Goal: Information Seeking & Learning: Learn about a topic

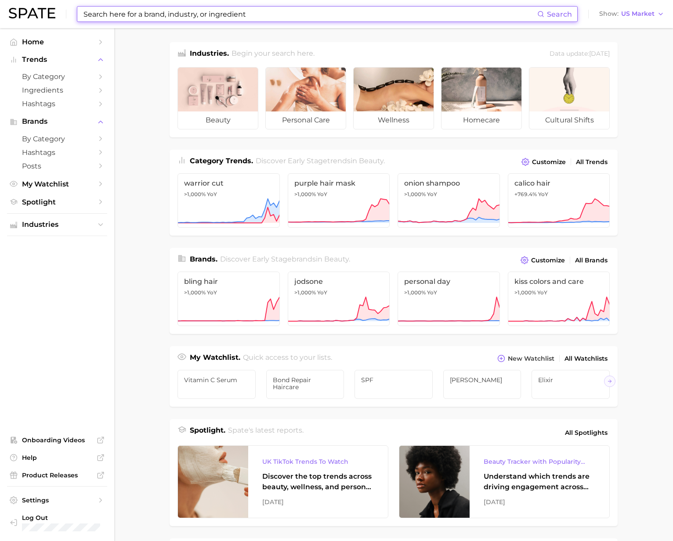
click at [146, 18] on input at bounding box center [310, 14] width 455 height 15
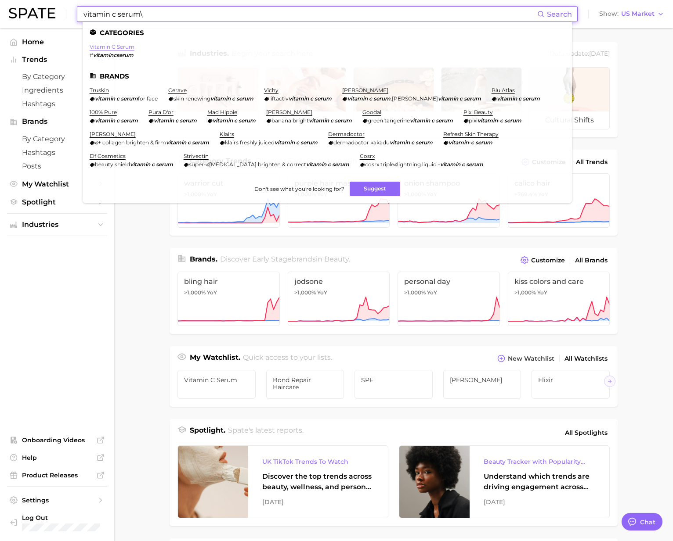
type input "vitamin c serum\"
click at [98, 45] on link "vitamin c serum" at bounding box center [112, 46] width 45 height 7
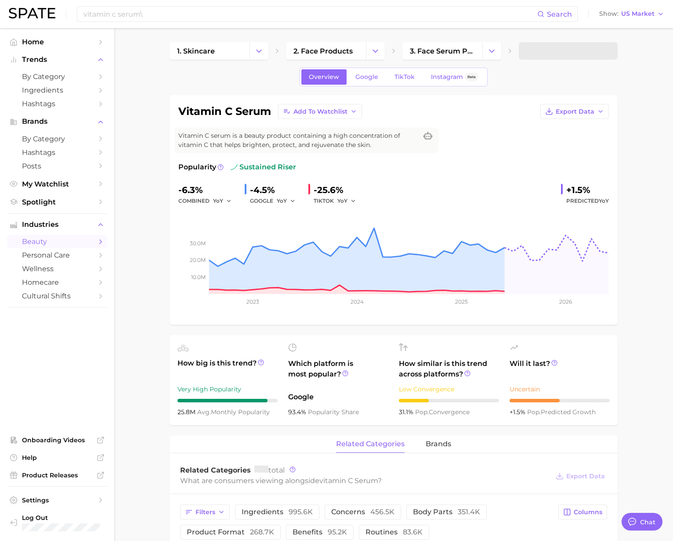
type textarea "x"
click at [371, 77] on span "Google" at bounding box center [366, 76] width 23 height 7
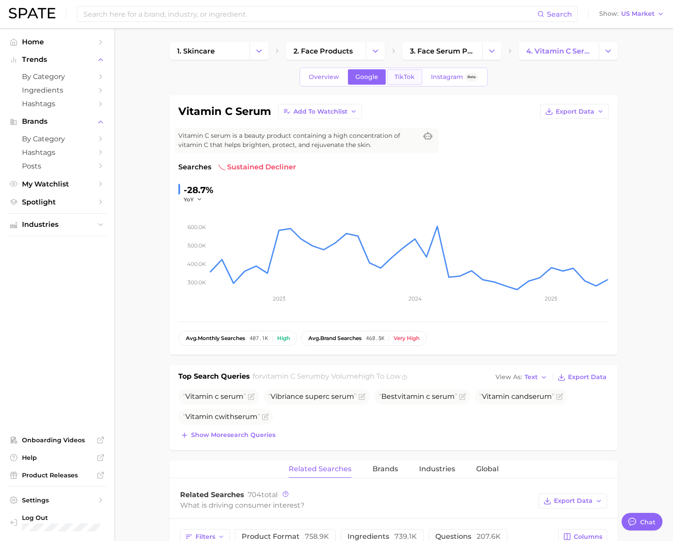
click at [408, 76] on span "TikTok" at bounding box center [404, 76] width 20 height 7
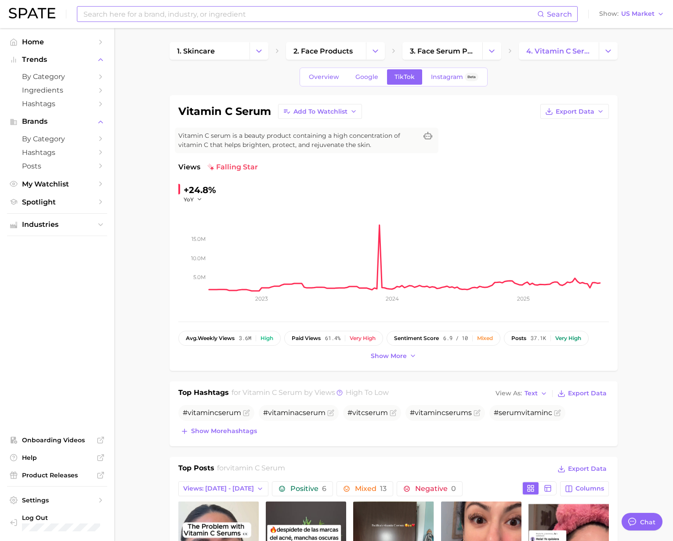
click at [144, 15] on input at bounding box center [310, 14] width 455 height 15
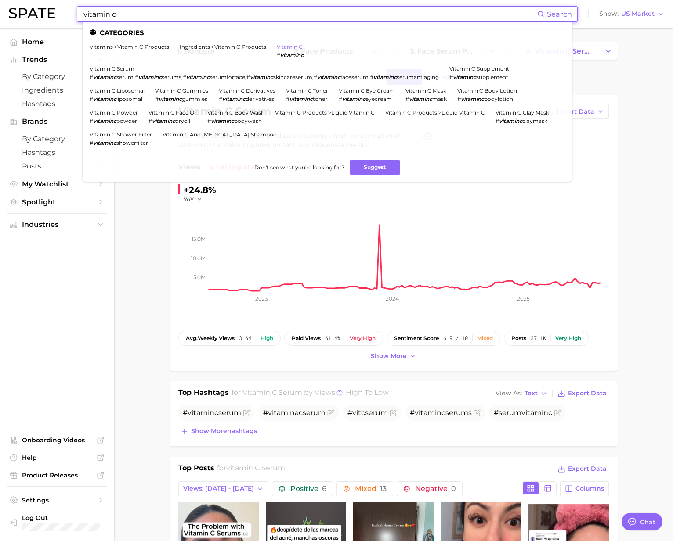
type input "vitamin c"
click at [296, 44] on link "vitamin c" at bounding box center [290, 46] width 26 height 7
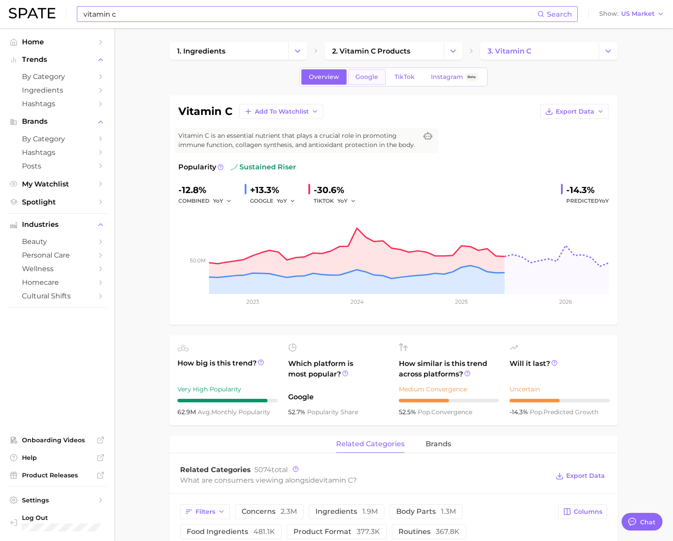
click at [365, 80] on span "Google" at bounding box center [366, 76] width 23 height 7
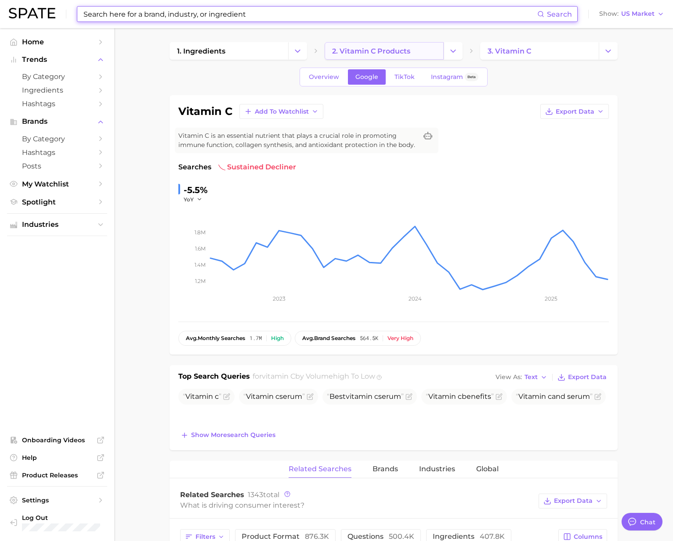
click at [373, 53] on span "2. vitamin c products" at bounding box center [371, 51] width 78 height 8
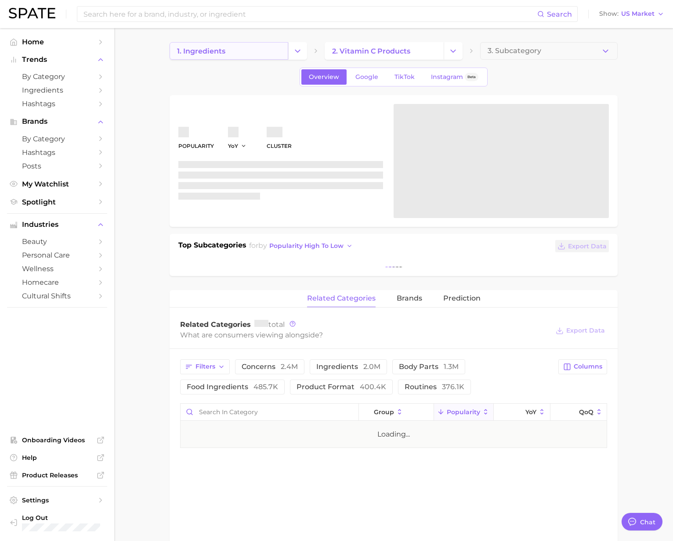
click at [239, 53] on link "1. ingredients" at bounding box center [229, 51] width 119 height 18
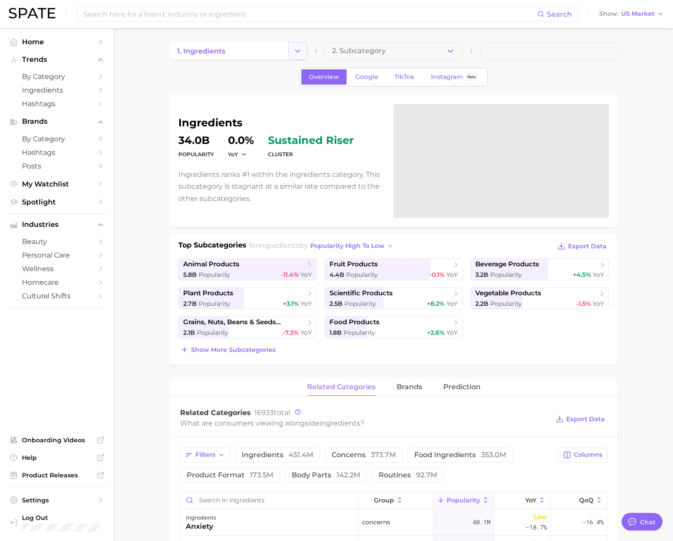
click at [300, 53] on icon "Change Category" at bounding box center [297, 51] width 9 height 9
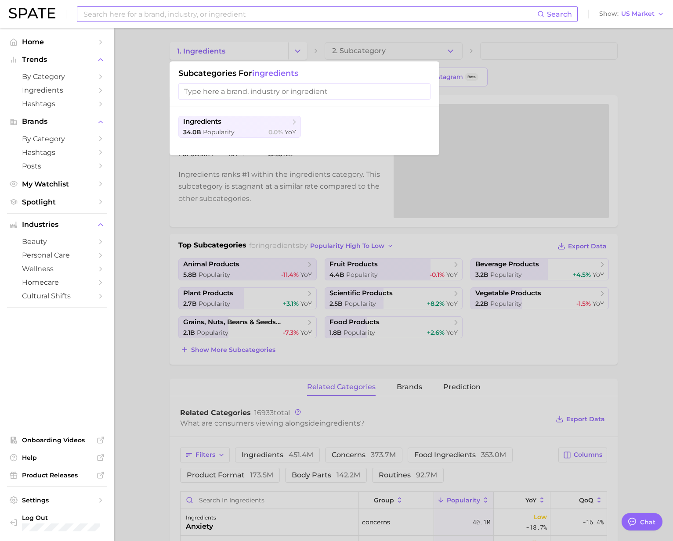
click at [134, 13] on input at bounding box center [310, 14] width 455 height 15
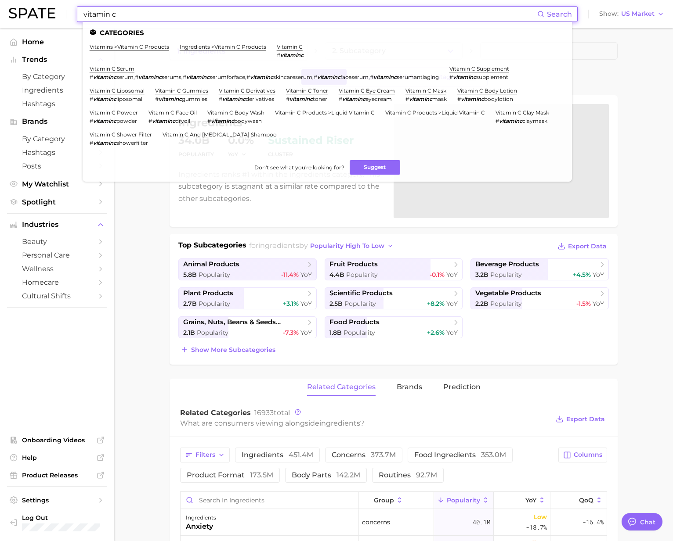
type input "vitamin c"
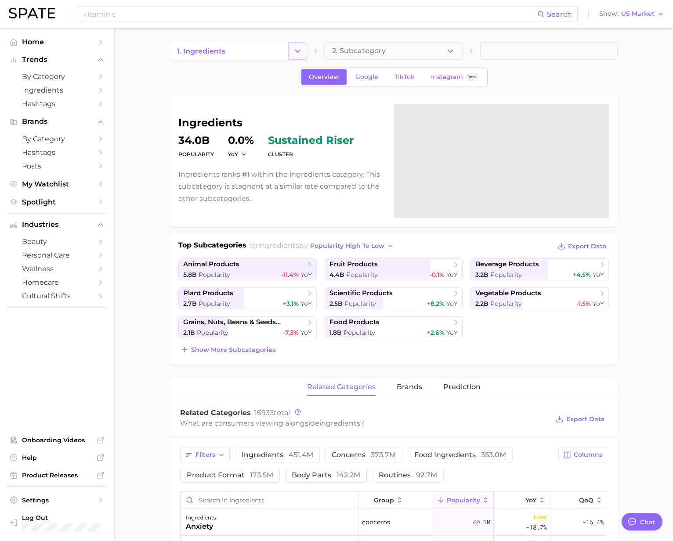
click at [300, 51] on icon "Change Category" at bounding box center [297, 51] width 9 height 9
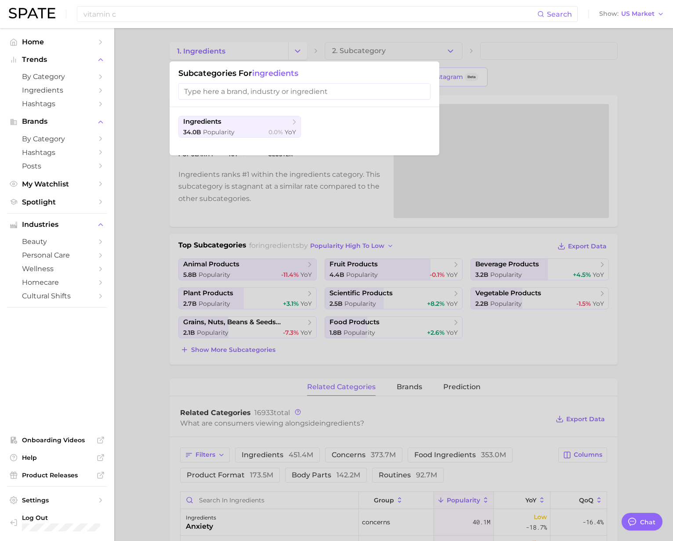
click at [441, 58] on div at bounding box center [336, 270] width 673 height 541
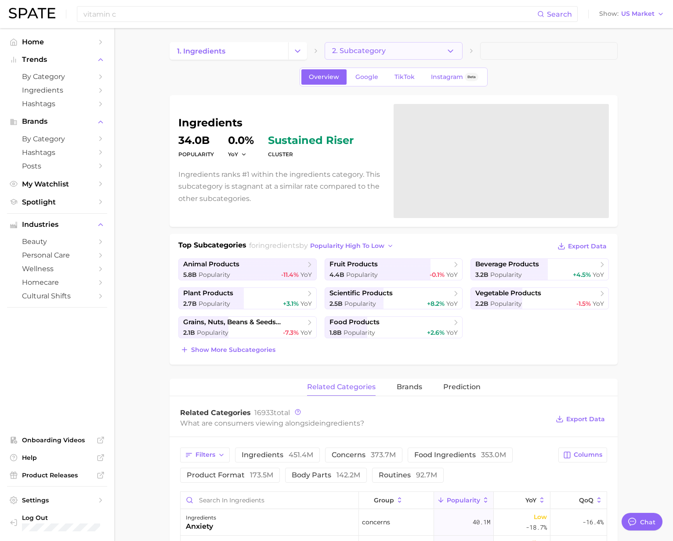
click at [450, 51] on polyline "button" at bounding box center [450, 51] width 5 height 2
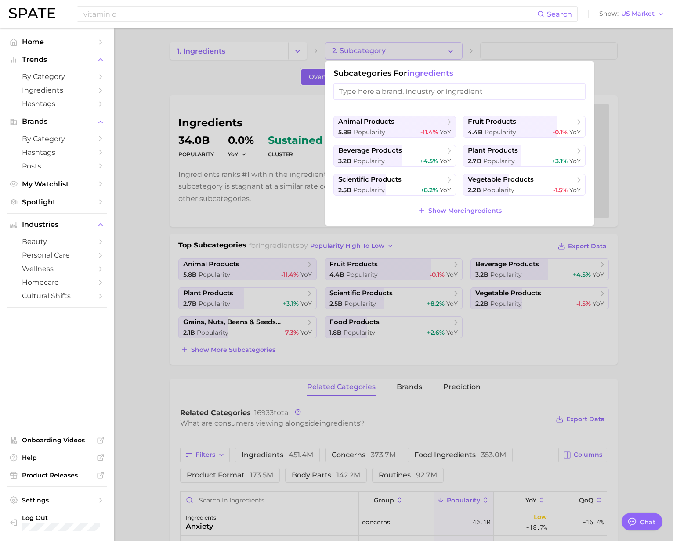
click at [245, 49] on div at bounding box center [336, 270] width 673 height 541
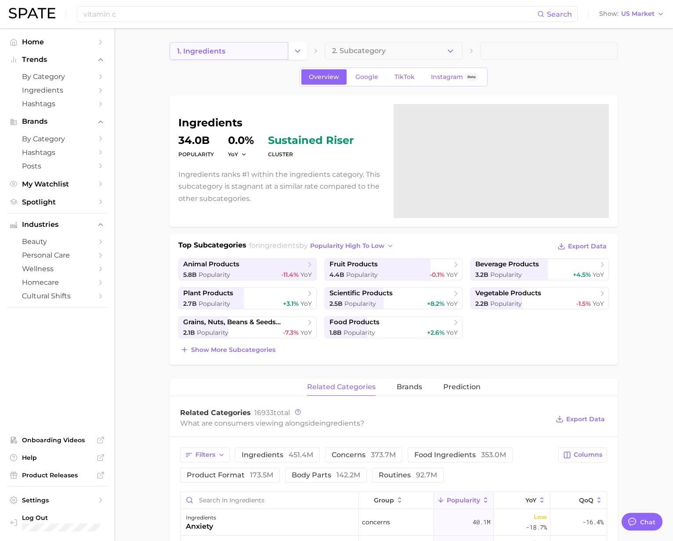
click at [237, 49] on link "1. ingredients" at bounding box center [229, 51] width 119 height 18
click at [299, 53] on icon "Change Category" at bounding box center [297, 51] width 9 height 9
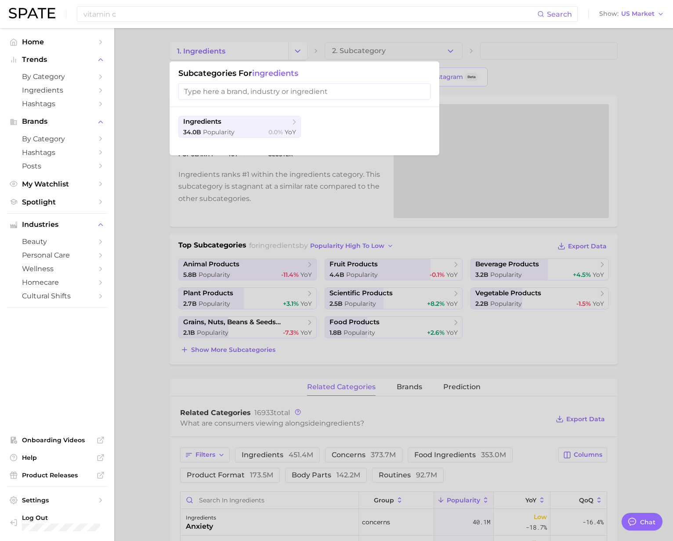
click at [223, 88] on input "search" at bounding box center [304, 91] width 252 height 16
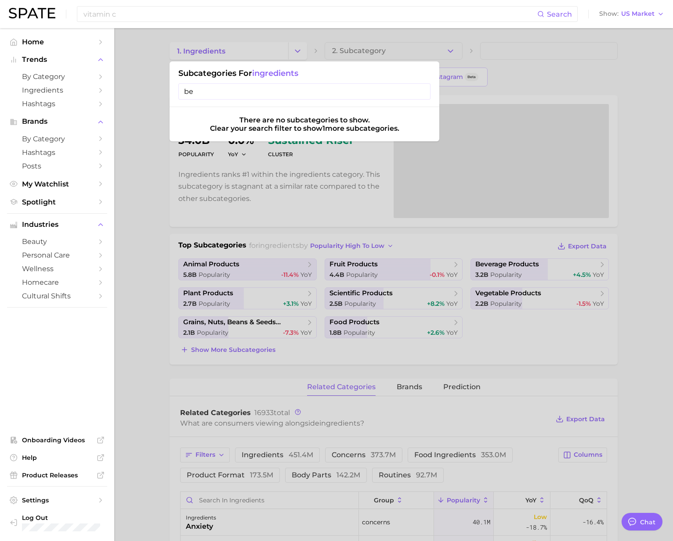
type input "b"
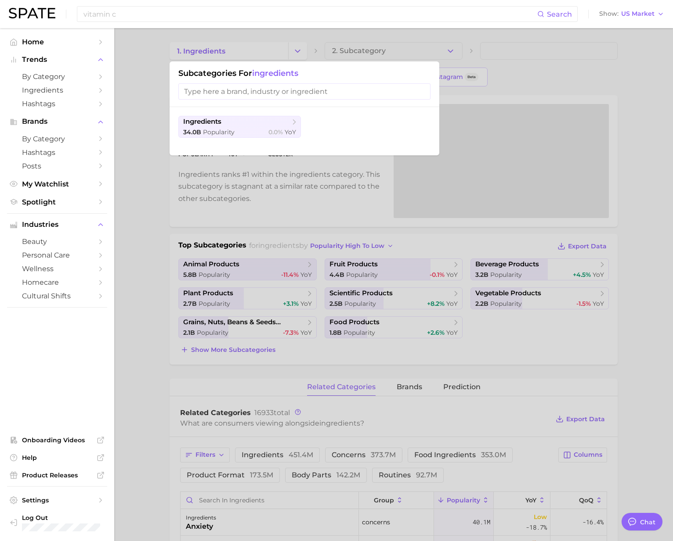
click at [144, 225] on div at bounding box center [336, 270] width 673 height 541
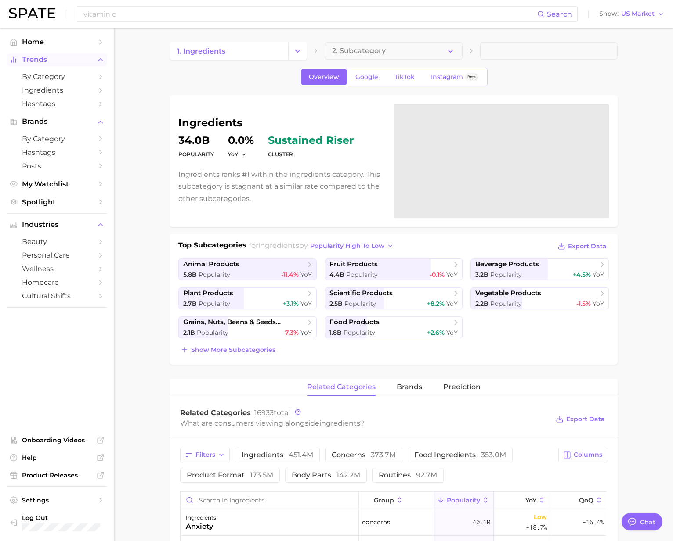
click at [37, 56] on span "Trends" at bounding box center [57, 60] width 70 height 8
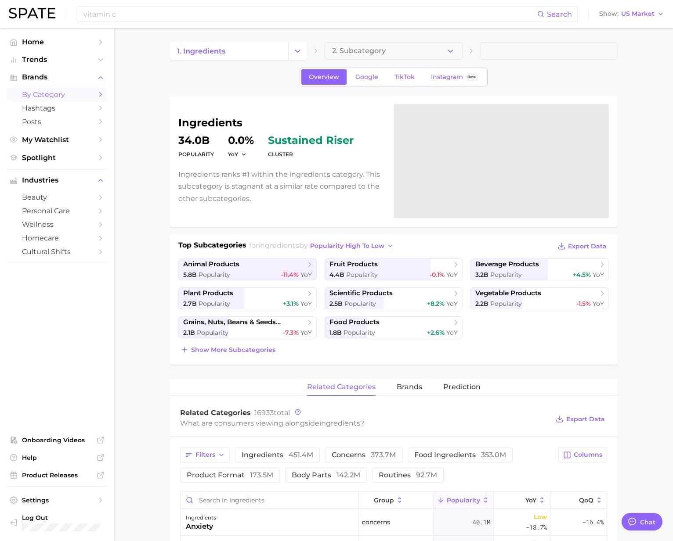
click at [38, 88] on link "by Category" at bounding box center [57, 95] width 100 height 14
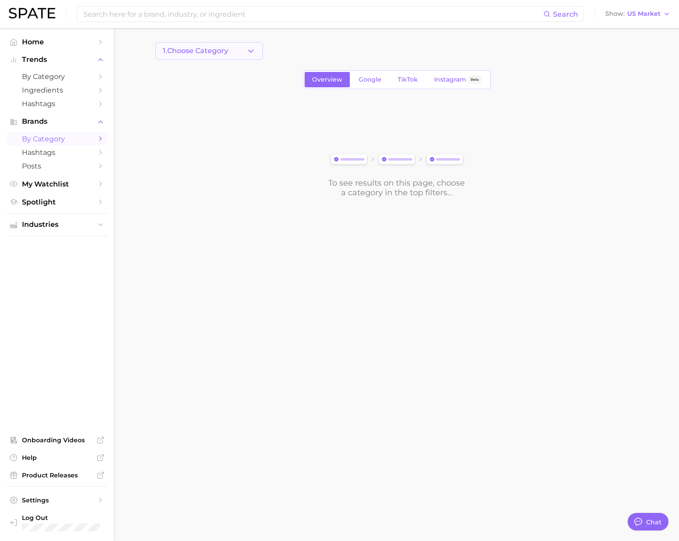
click at [253, 49] on icon "button" at bounding box center [250, 51] width 9 height 9
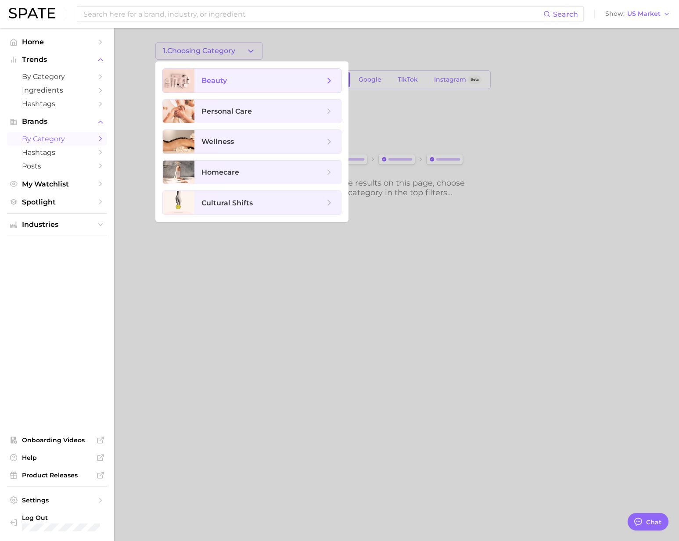
click at [249, 86] on span "beauty" at bounding box center [268, 81] width 147 height 24
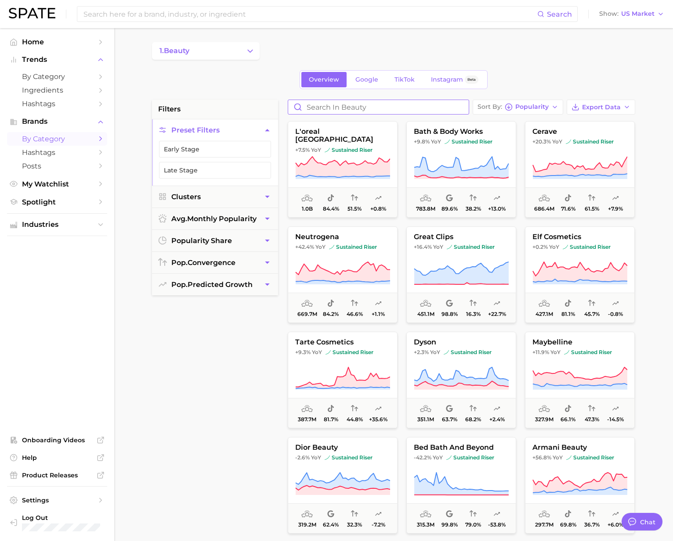
click at [334, 102] on input "Search in beauty" at bounding box center [378, 107] width 180 height 14
type input "vitamin c"
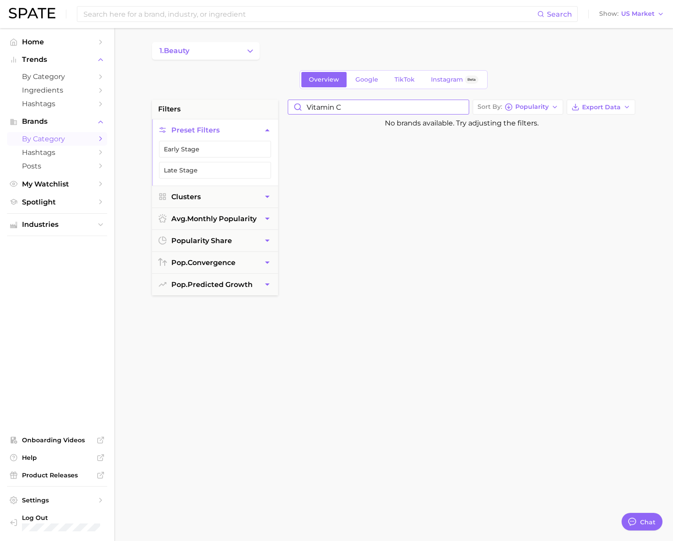
click at [466, 110] on input "vitamin c" at bounding box center [378, 107] width 180 height 14
click at [460, 107] on input "vitamin c" at bounding box center [378, 107] width 180 height 14
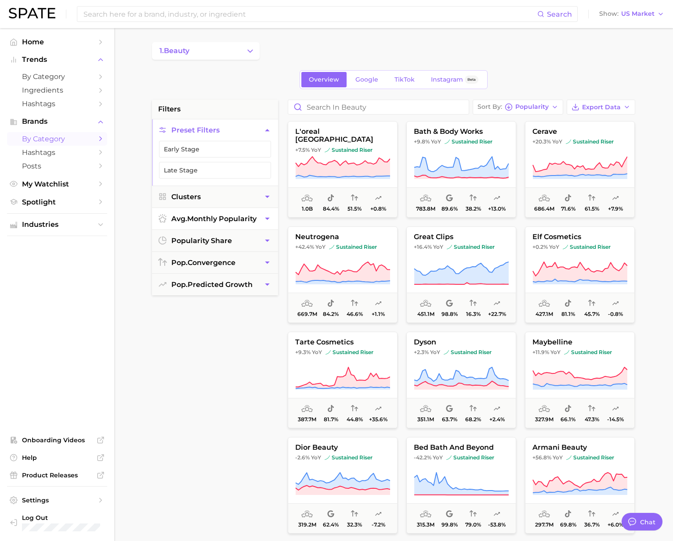
click at [202, 210] on button "avg. monthly popularity" at bounding box center [215, 219] width 126 height 22
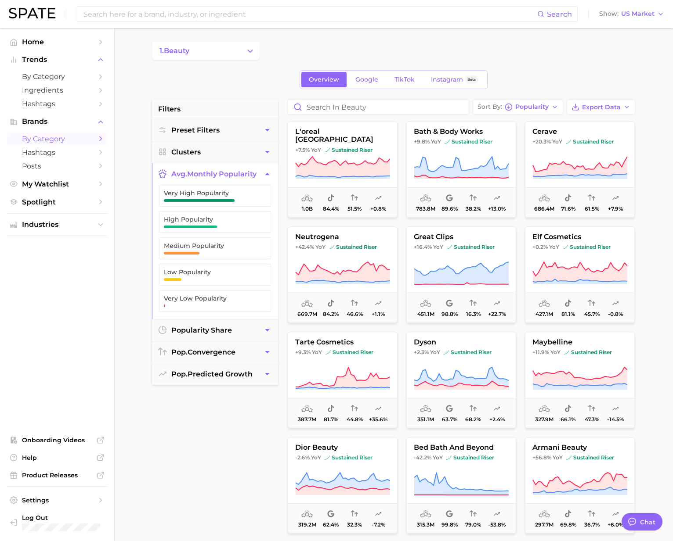
click at [200, 165] on button "avg. monthly popularity" at bounding box center [215, 174] width 126 height 22
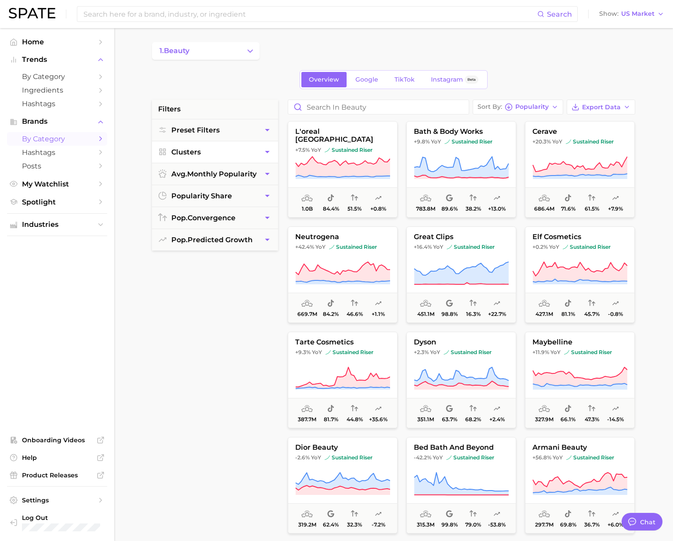
click at [202, 153] on button "Clusters" at bounding box center [215, 152] width 126 height 22
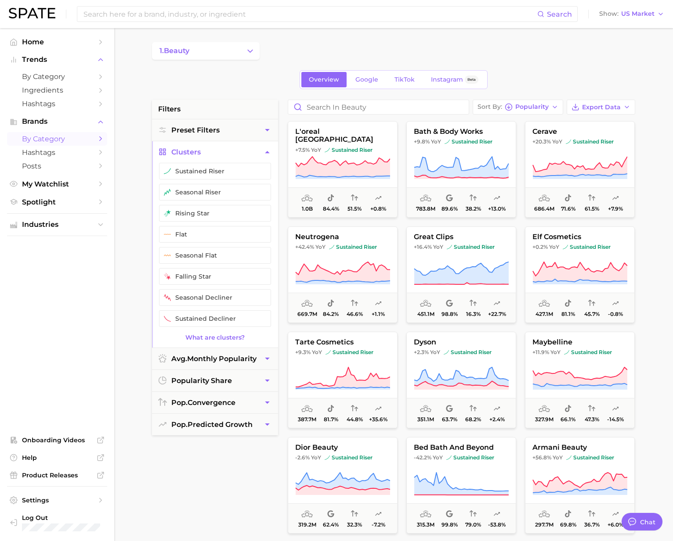
click at [202, 153] on button "Clusters" at bounding box center [215, 152] width 126 height 22
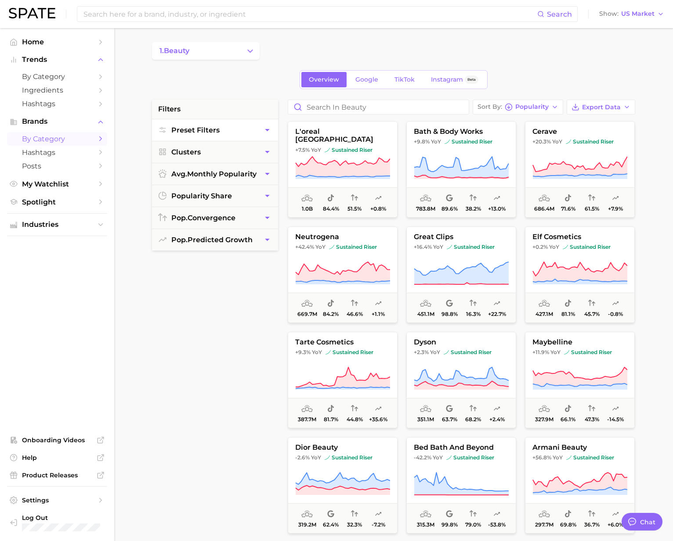
click at [202, 132] on span "Preset Filters" at bounding box center [195, 130] width 48 height 8
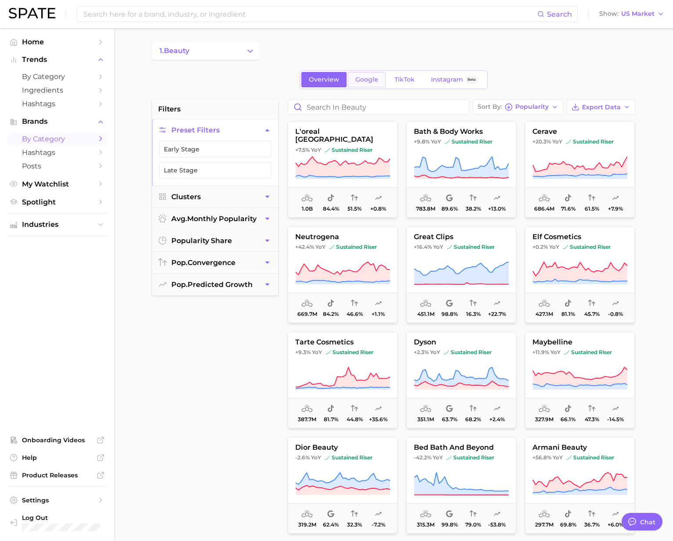
click at [359, 86] on link "Google" at bounding box center [367, 79] width 38 height 15
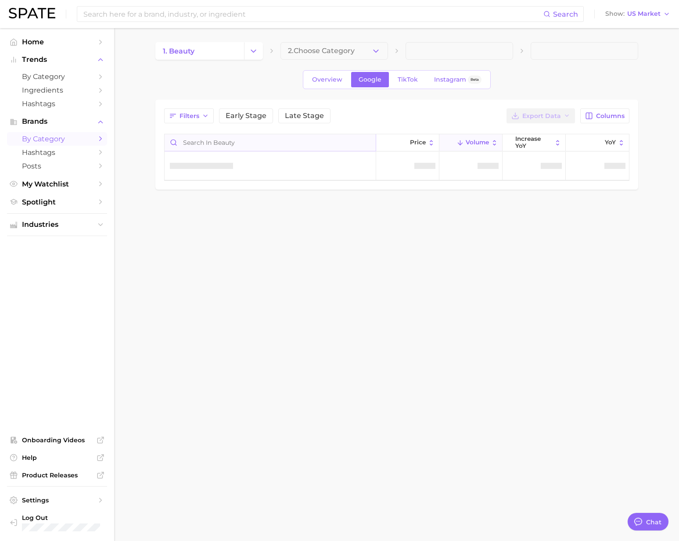
click at [218, 140] on input "Search in beauty" at bounding box center [270, 142] width 211 height 17
type input "vitamin c"
click at [395, 79] on link "TikTok" at bounding box center [407, 79] width 35 height 15
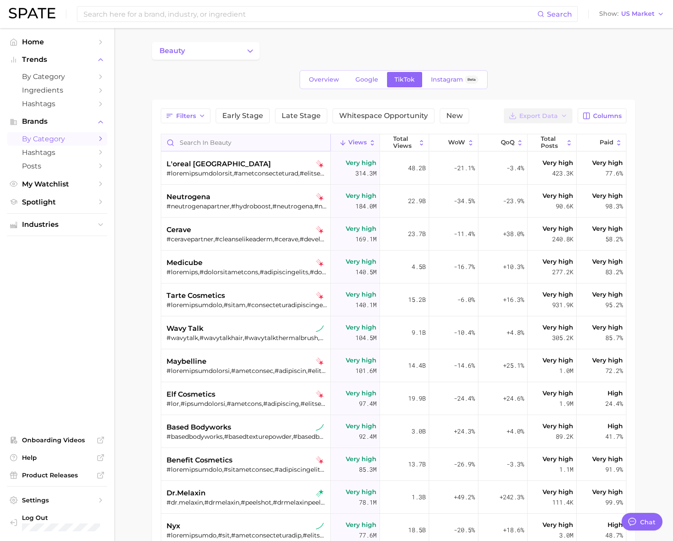
click at [235, 147] on input "Search in beauty" at bounding box center [245, 142] width 169 height 17
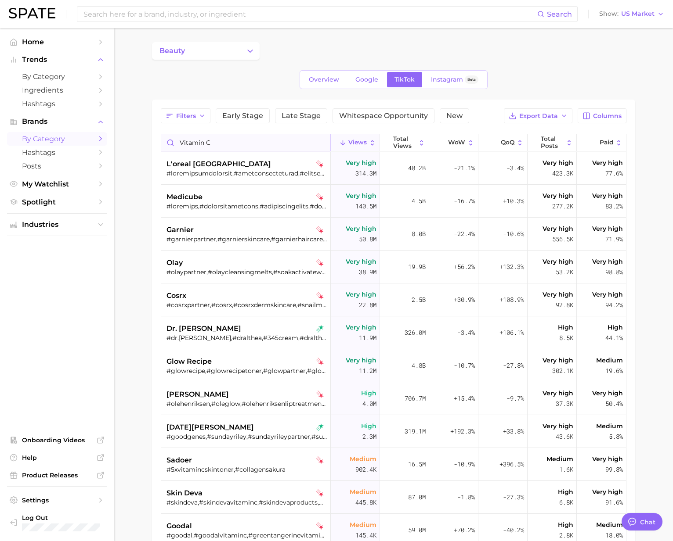
click at [206, 146] on input "vitamin c" at bounding box center [245, 142] width 169 height 17
type input "vitaminc"
click at [41, 60] on span "Trends" at bounding box center [57, 60] width 70 height 8
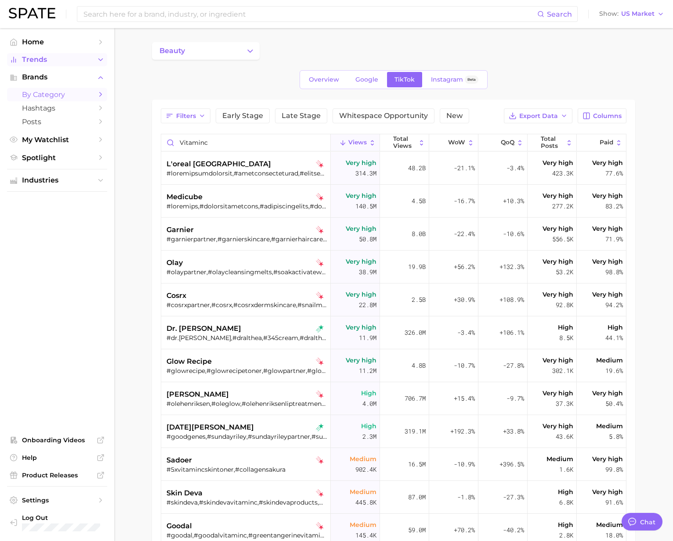
click at [41, 60] on span "Trends" at bounding box center [57, 60] width 70 height 8
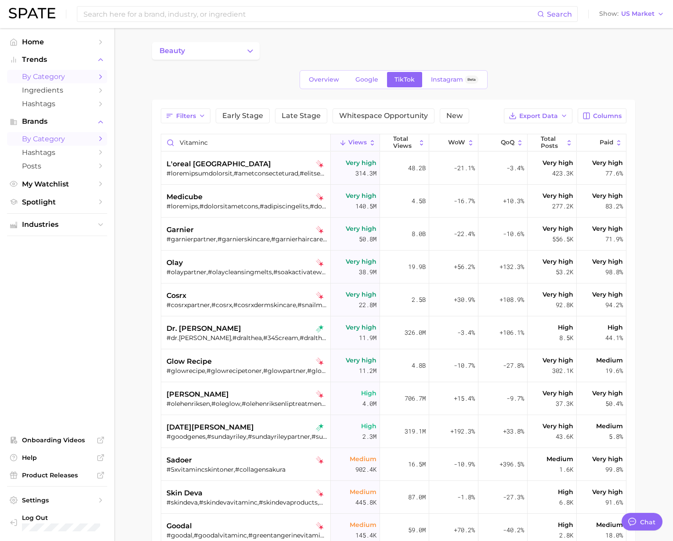
click at [42, 72] on span "by Category" at bounding box center [57, 76] width 70 height 8
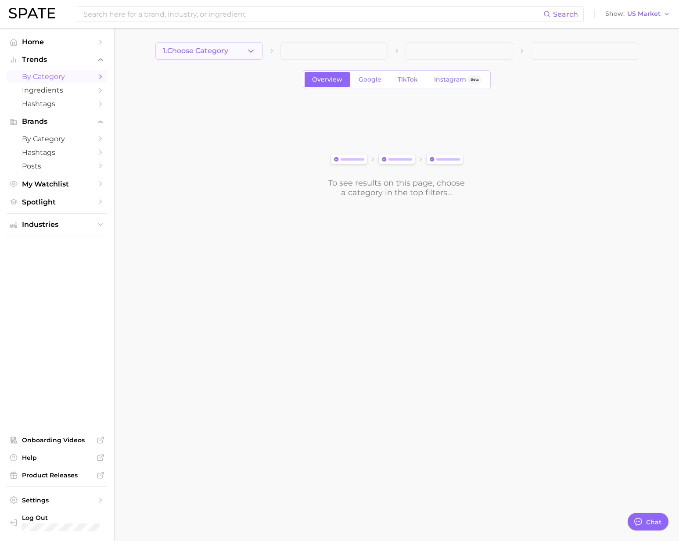
click at [238, 52] on button "1. Choose Category" at bounding box center [209, 51] width 108 height 18
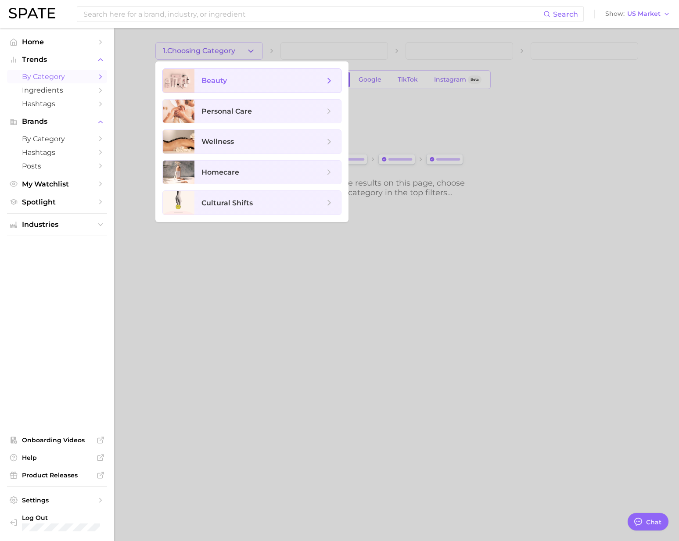
click at [247, 77] on span "beauty" at bounding box center [263, 81] width 123 height 10
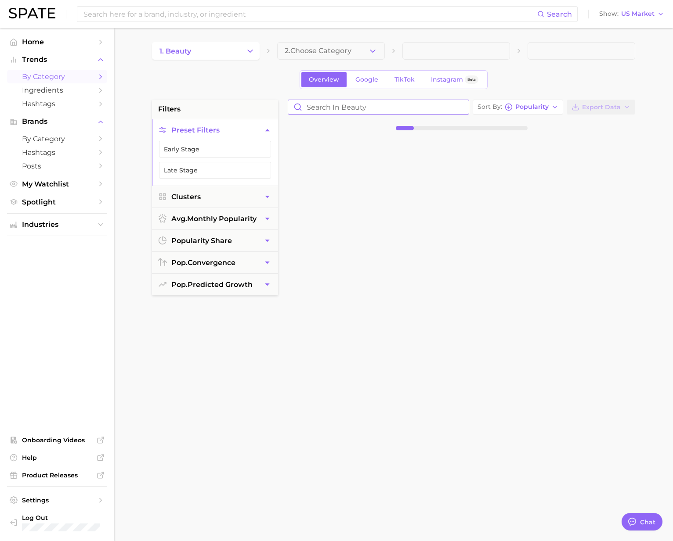
click at [340, 108] on input "Search in beauty" at bounding box center [378, 107] width 180 height 14
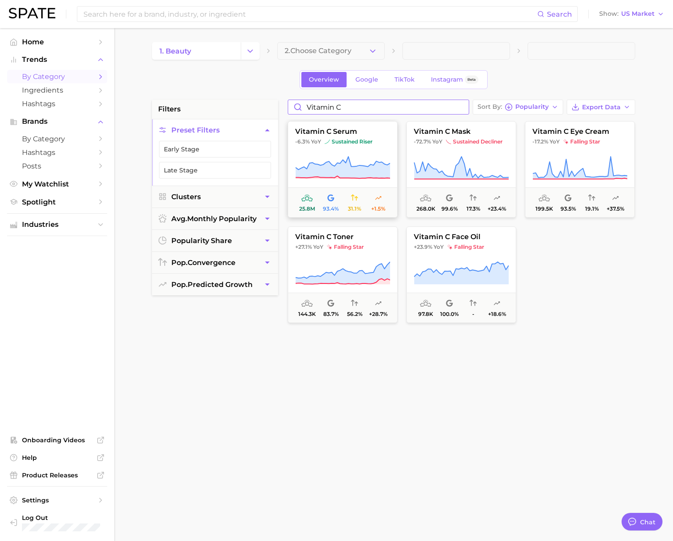
type input "vitamin c"
click at [364, 156] on icon at bounding box center [342, 168] width 95 height 25
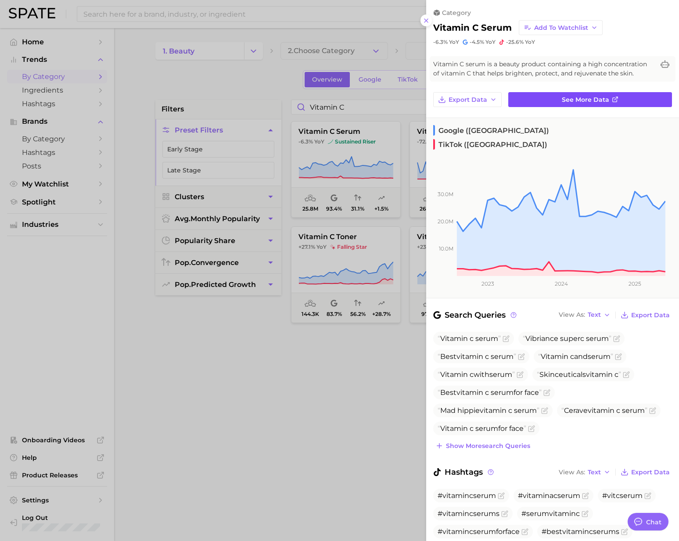
click at [536, 104] on link "See more data" at bounding box center [591, 99] width 164 height 15
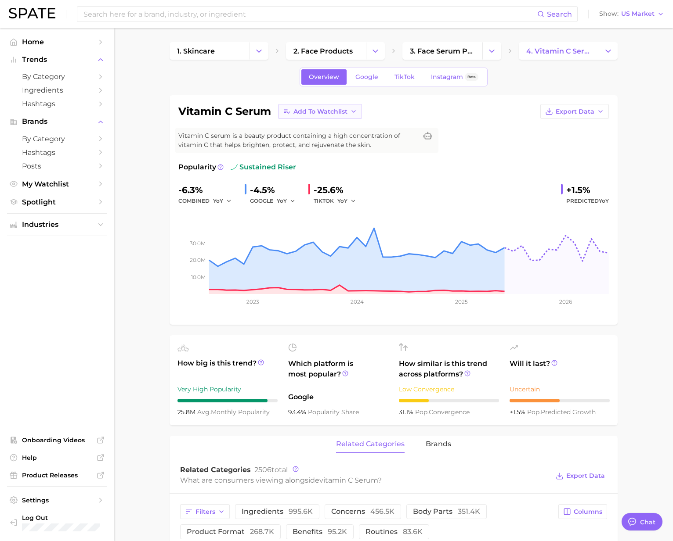
click at [312, 116] on button "Add to Watchlist" at bounding box center [320, 111] width 84 height 15
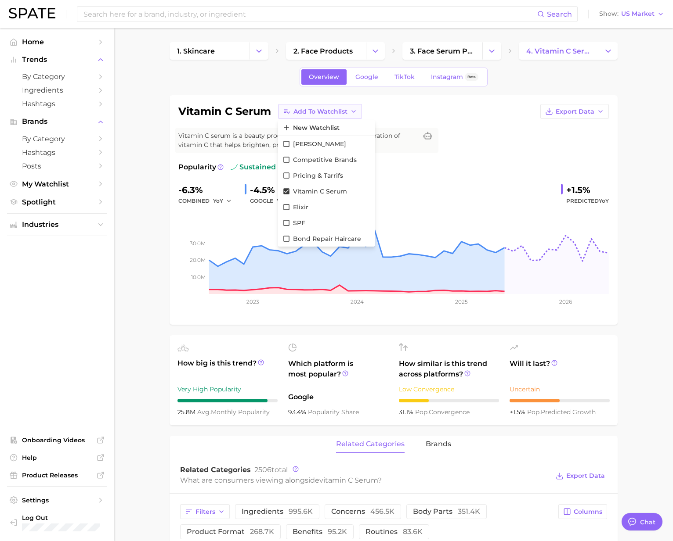
click at [312, 116] on button "Add to Watchlist" at bounding box center [320, 111] width 84 height 15
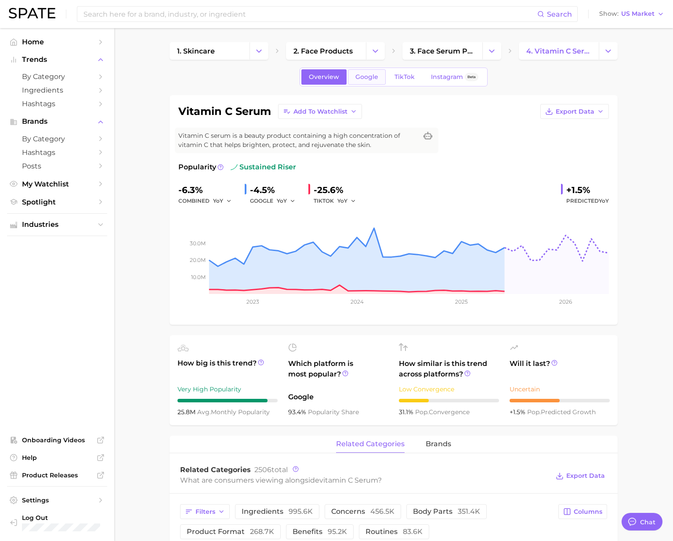
click at [367, 80] on span "Google" at bounding box center [366, 76] width 23 height 7
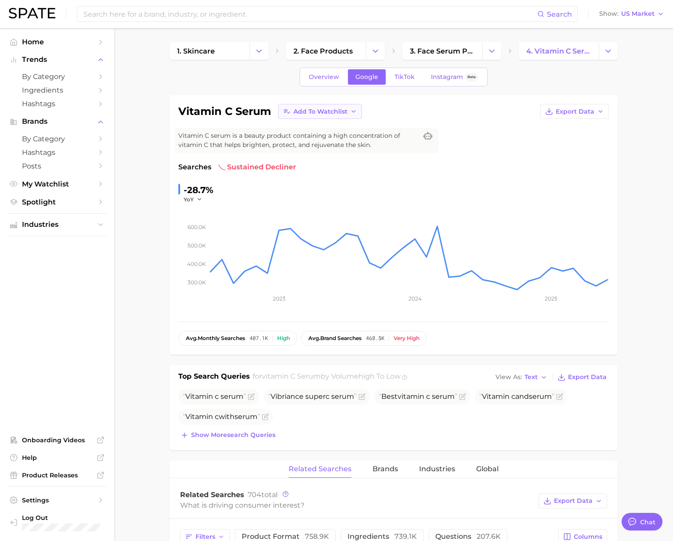
click at [352, 112] on icon "button" at bounding box center [353, 111] width 7 height 7
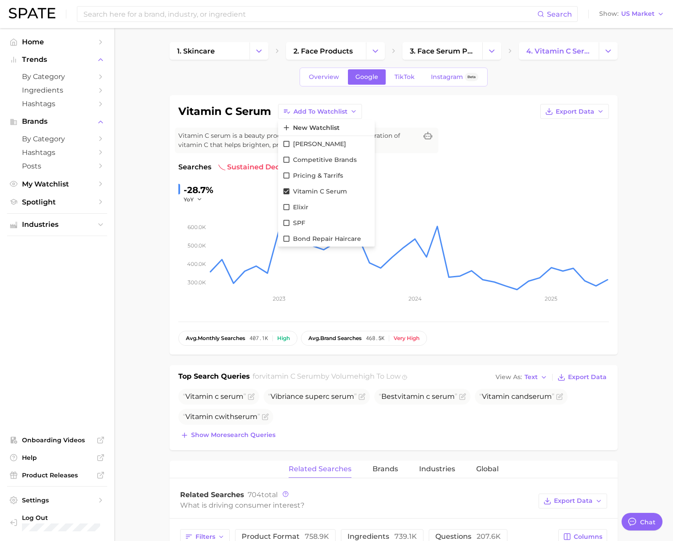
click at [436, 108] on div "vitamin c serum Add to Watchlist New Watchlist Dua Lipa Competitive Brands Pric…" at bounding box center [393, 111] width 430 height 15
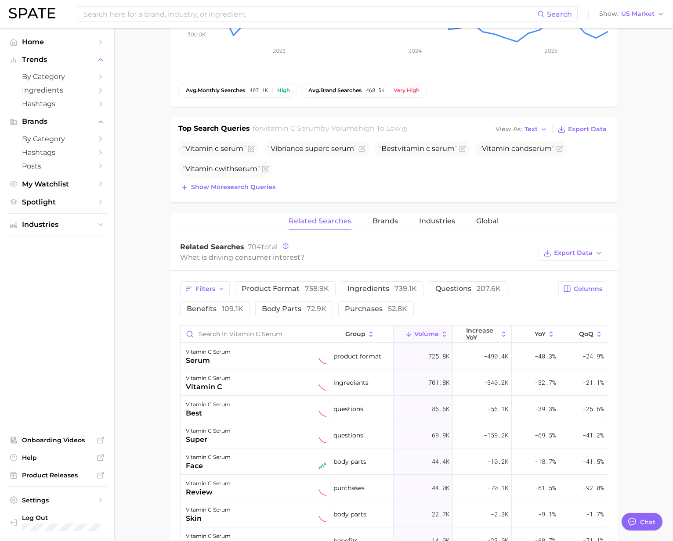
scroll to position [300, 0]
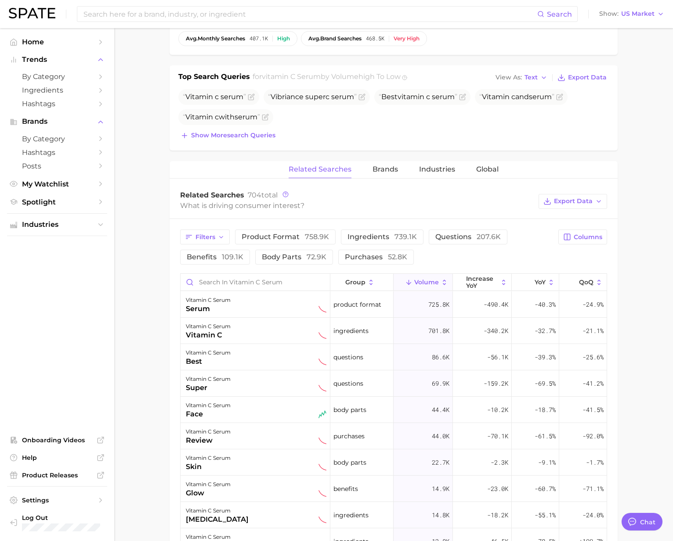
click at [161, 337] on main "1. skincare 2. face products 3. face serum products 4. vitamin c serum Overview…" at bounding box center [393, 298] width 559 height 1141
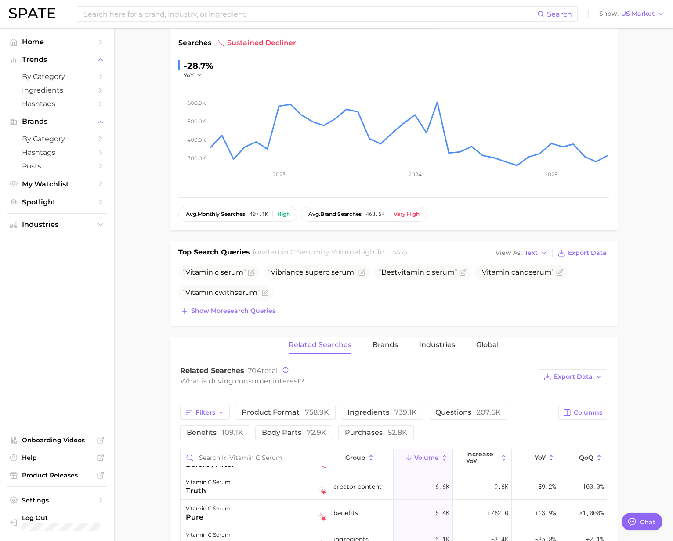
scroll to position [0, 0]
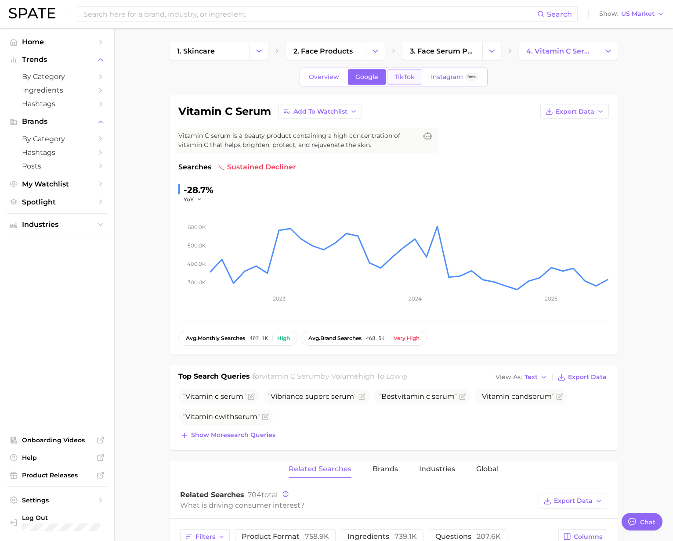
click at [390, 76] on link "TikTok" at bounding box center [404, 76] width 35 height 15
